Goal: Find specific page/section: Find specific page/section

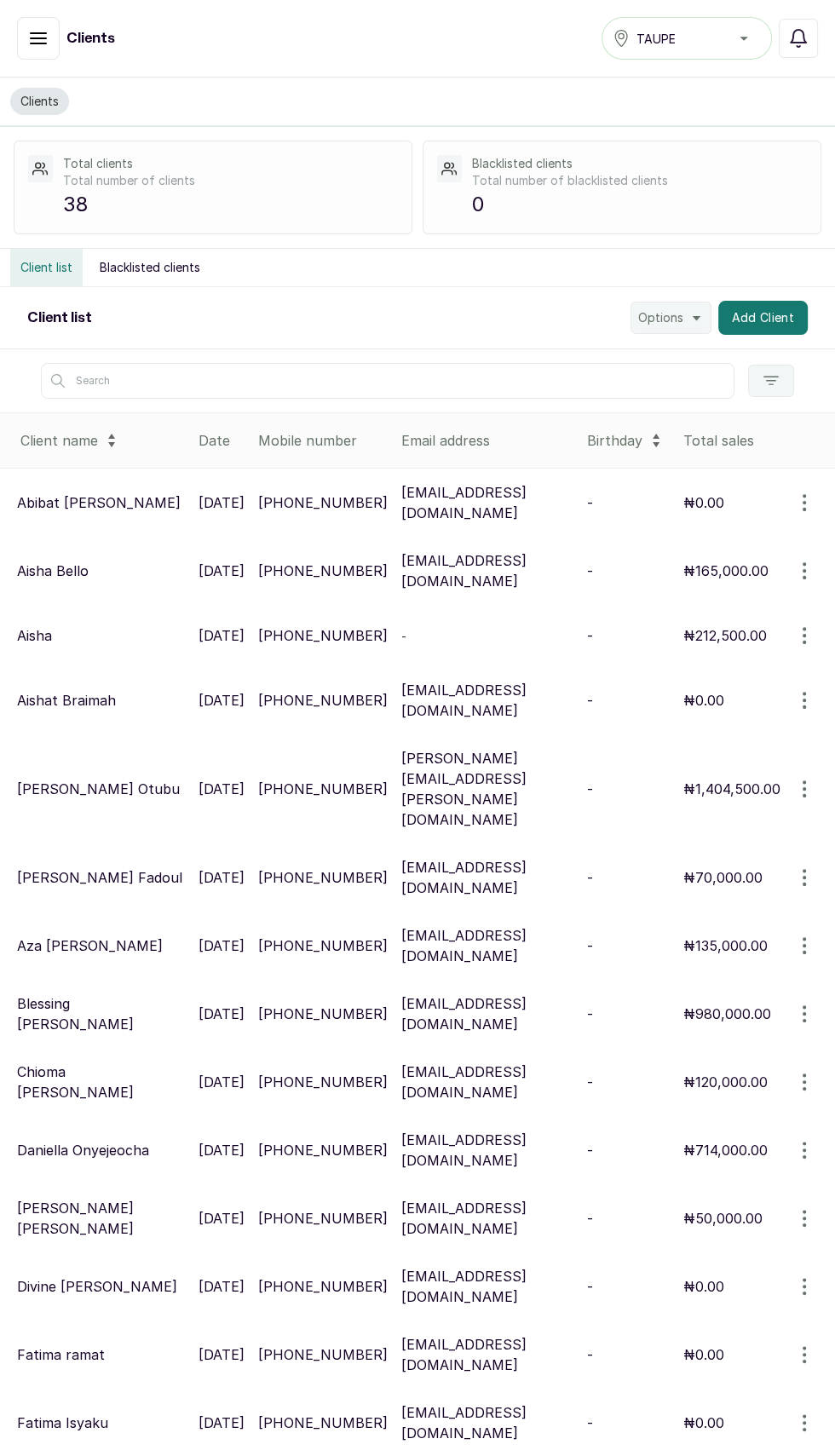
click at [56, 56] on button "button" at bounding box center [38, 38] width 42 height 42
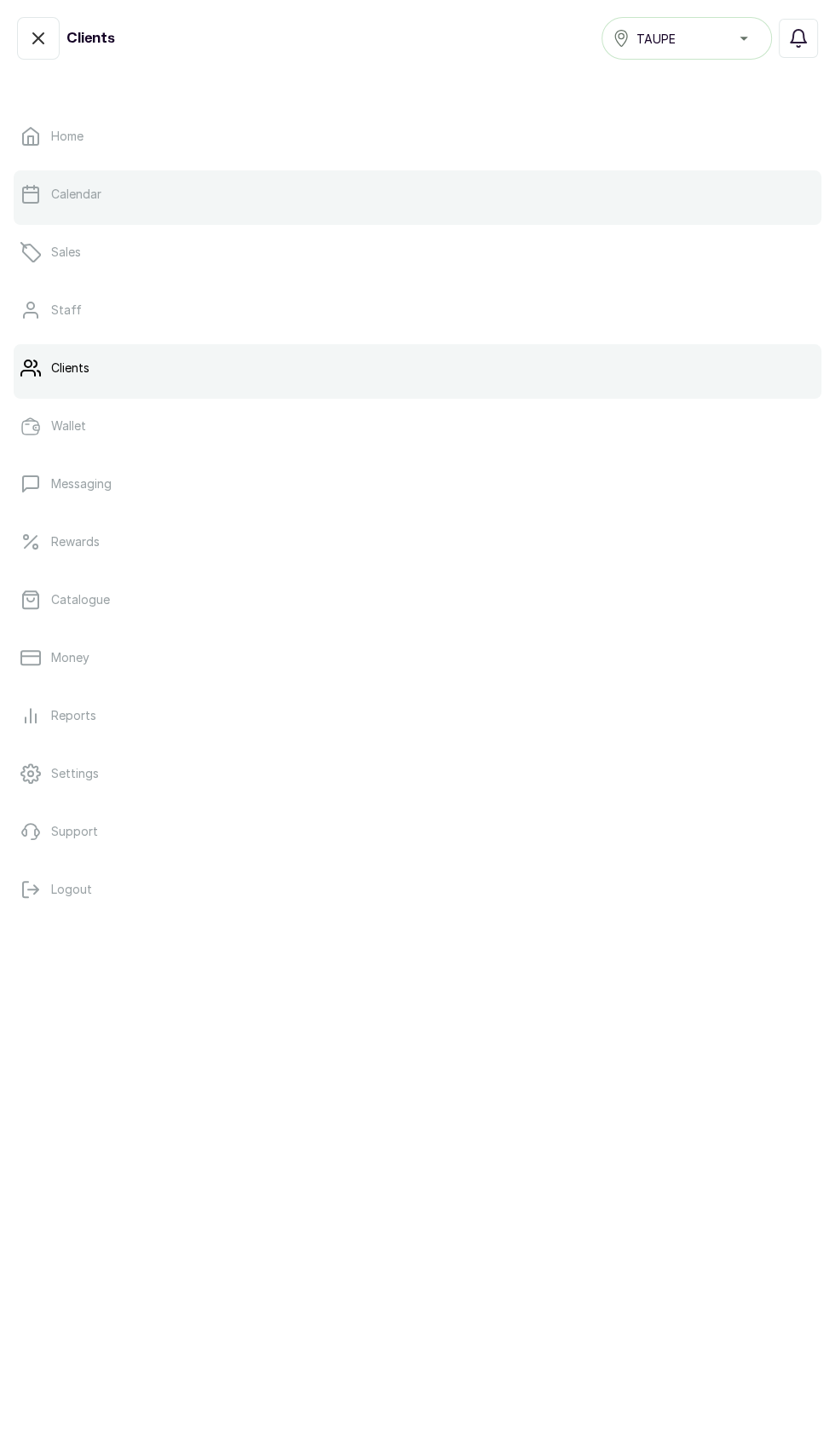
click at [119, 172] on link "Calendar" at bounding box center [418, 194] width 808 height 48
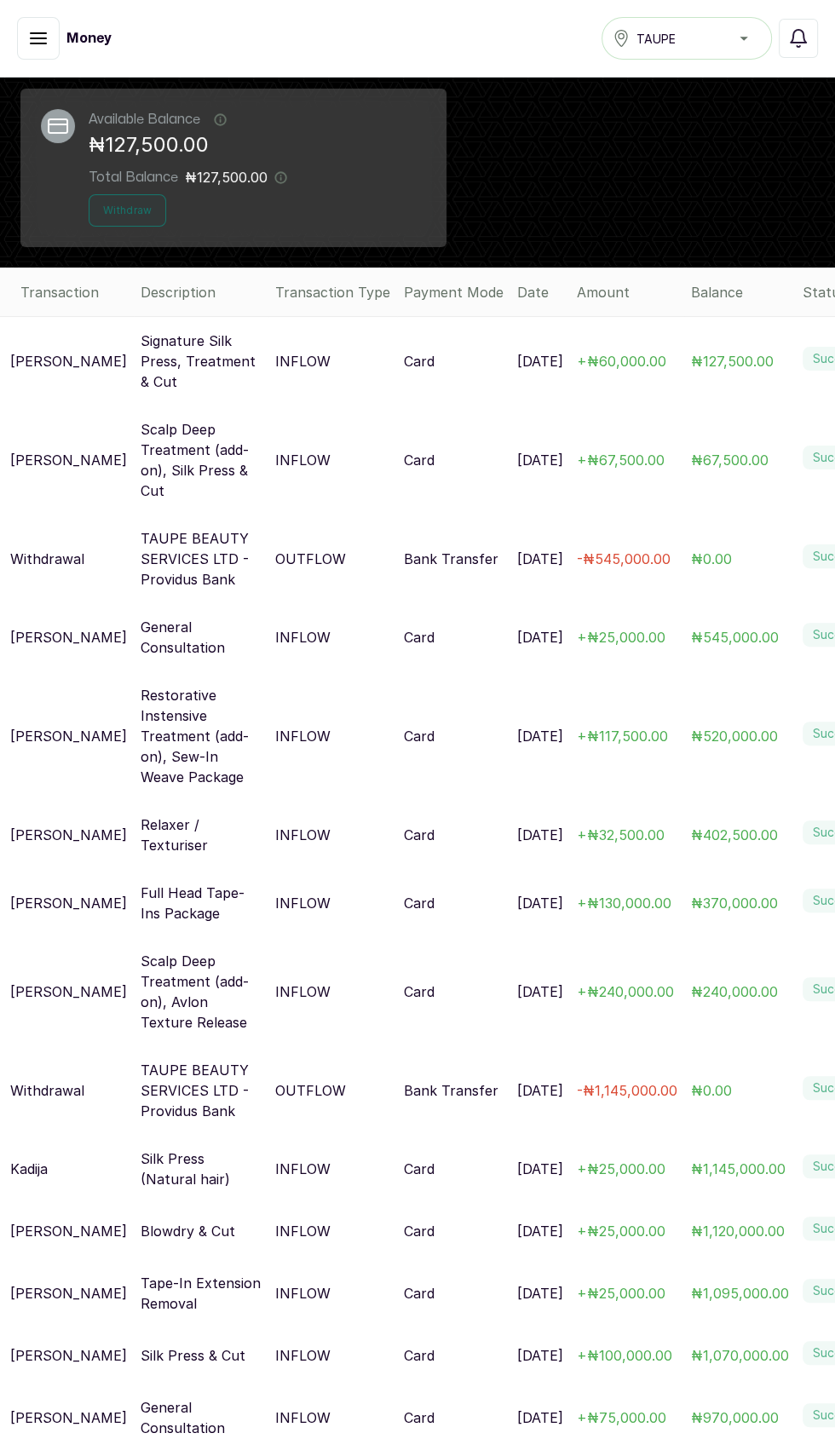
scroll to position [57, 0]
click at [41, 32] on icon "button" at bounding box center [38, 38] width 20 height 20
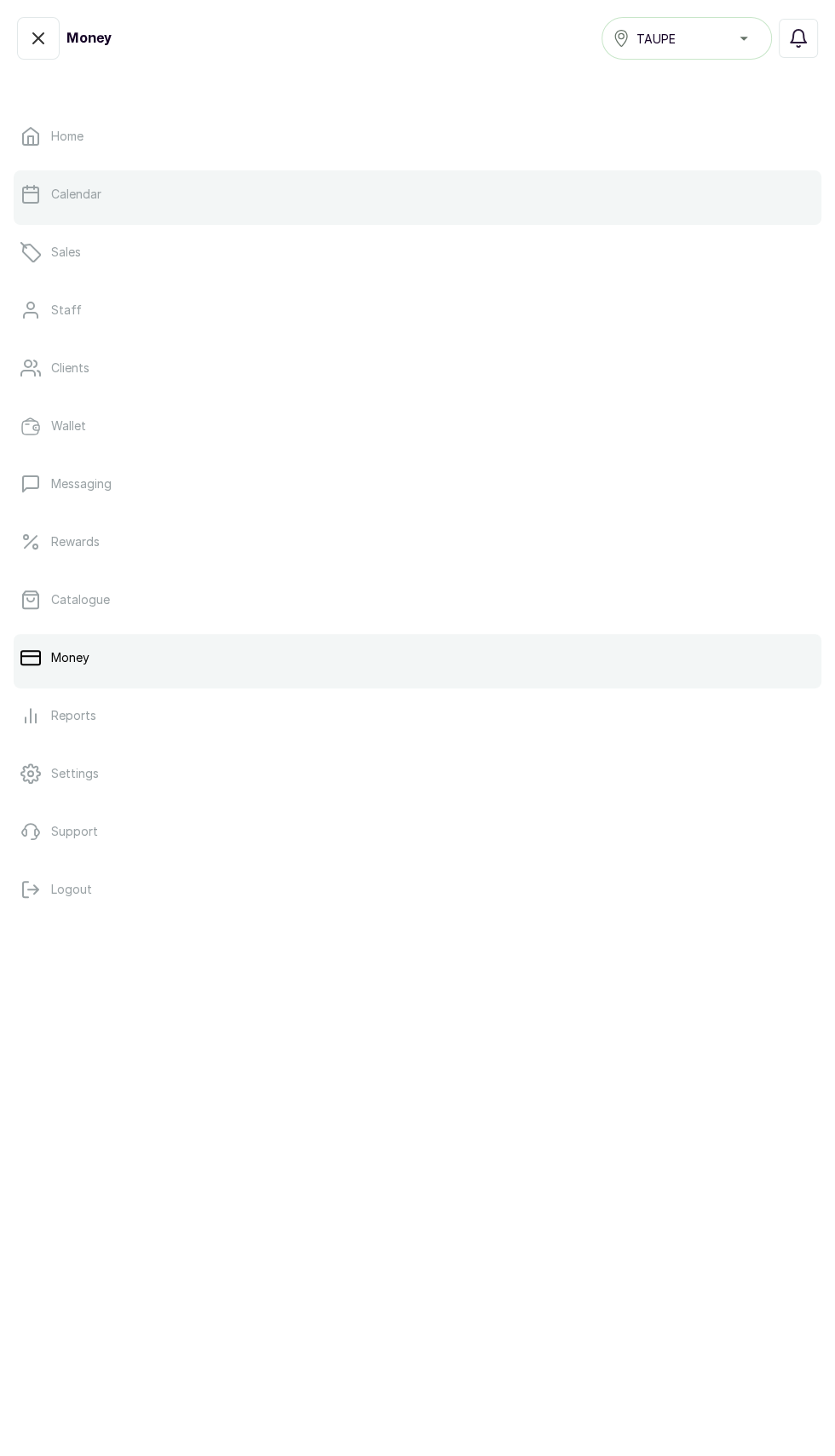
click at [176, 204] on link "Calendar" at bounding box center [418, 194] width 808 height 48
